Goal: Find contact information: Find contact information

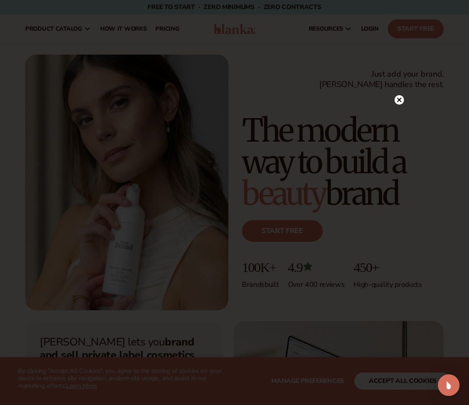
click at [398, 97] on circle at bounding box center [398, 99] width 9 height 9
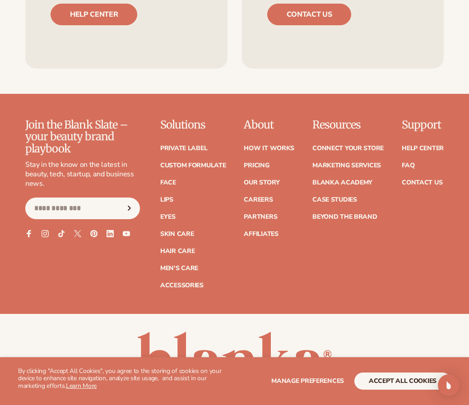
scroll to position [3638, 0]
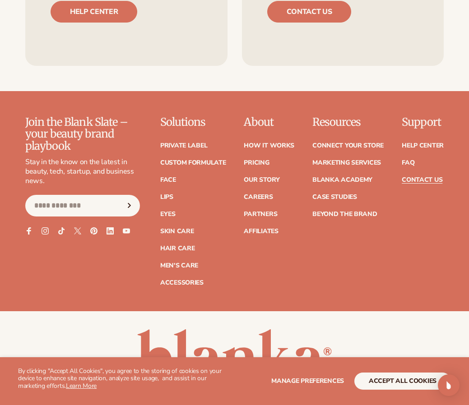
click at [423, 177] on link "Contact Us" at bounding box center [422, 180] width 41 height 6
